Goal: Find specific page/section

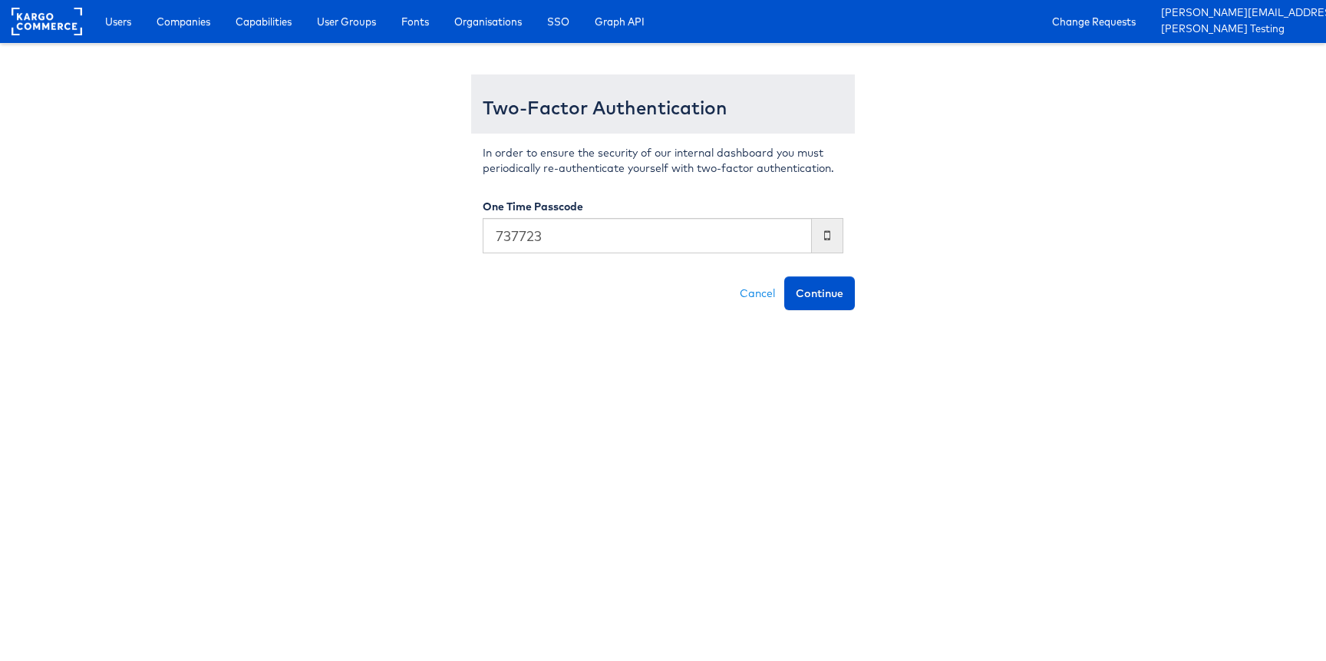
type input "737723"
click at [784, 276] on button "Continue" at bounding box center [819, 293] width 71 height 34
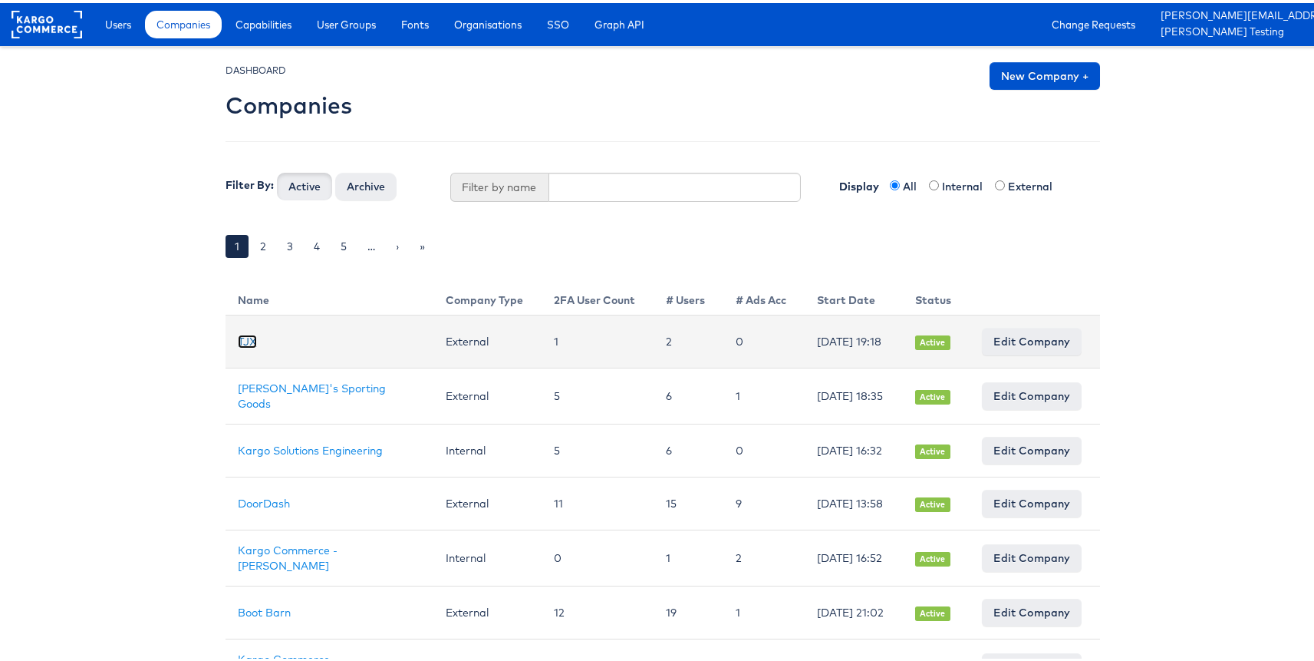
click at [238, 334] on link "TJX" at bounding box center [247, 338] width 19 height 14
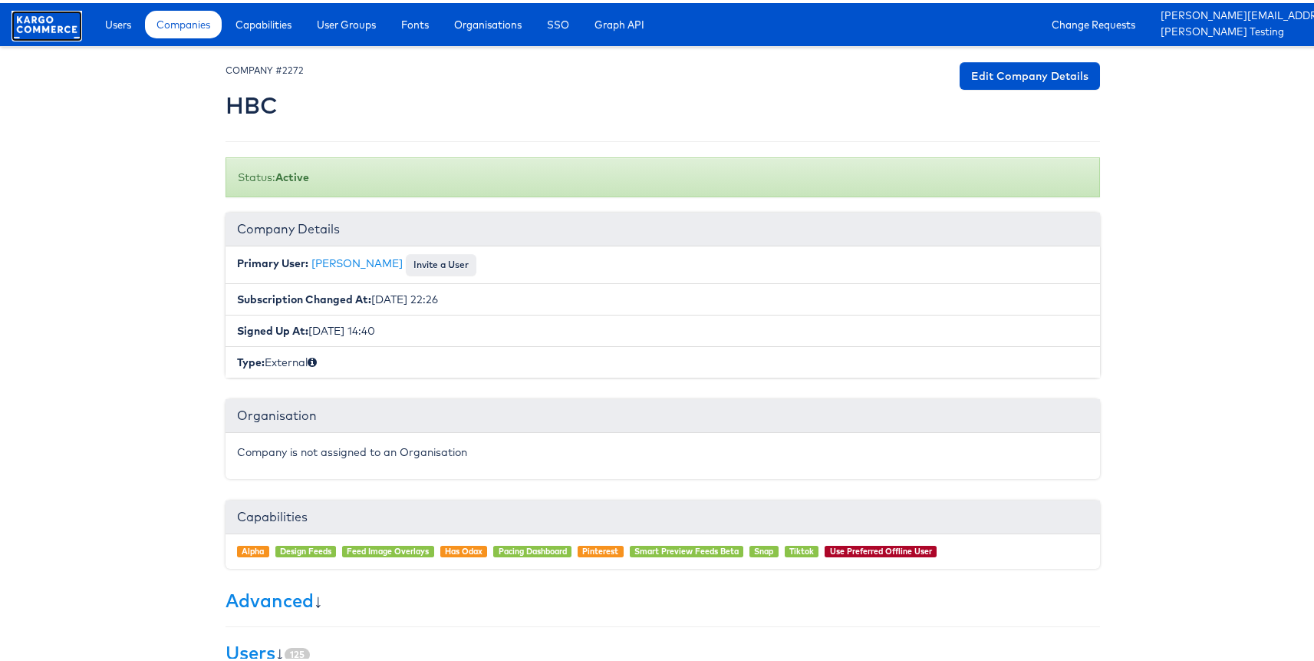
click at [42, 24] on rect at bounding box center [47, 22] width 71 height 28
